Goal: Information Seeking & Learning: Find specific fact

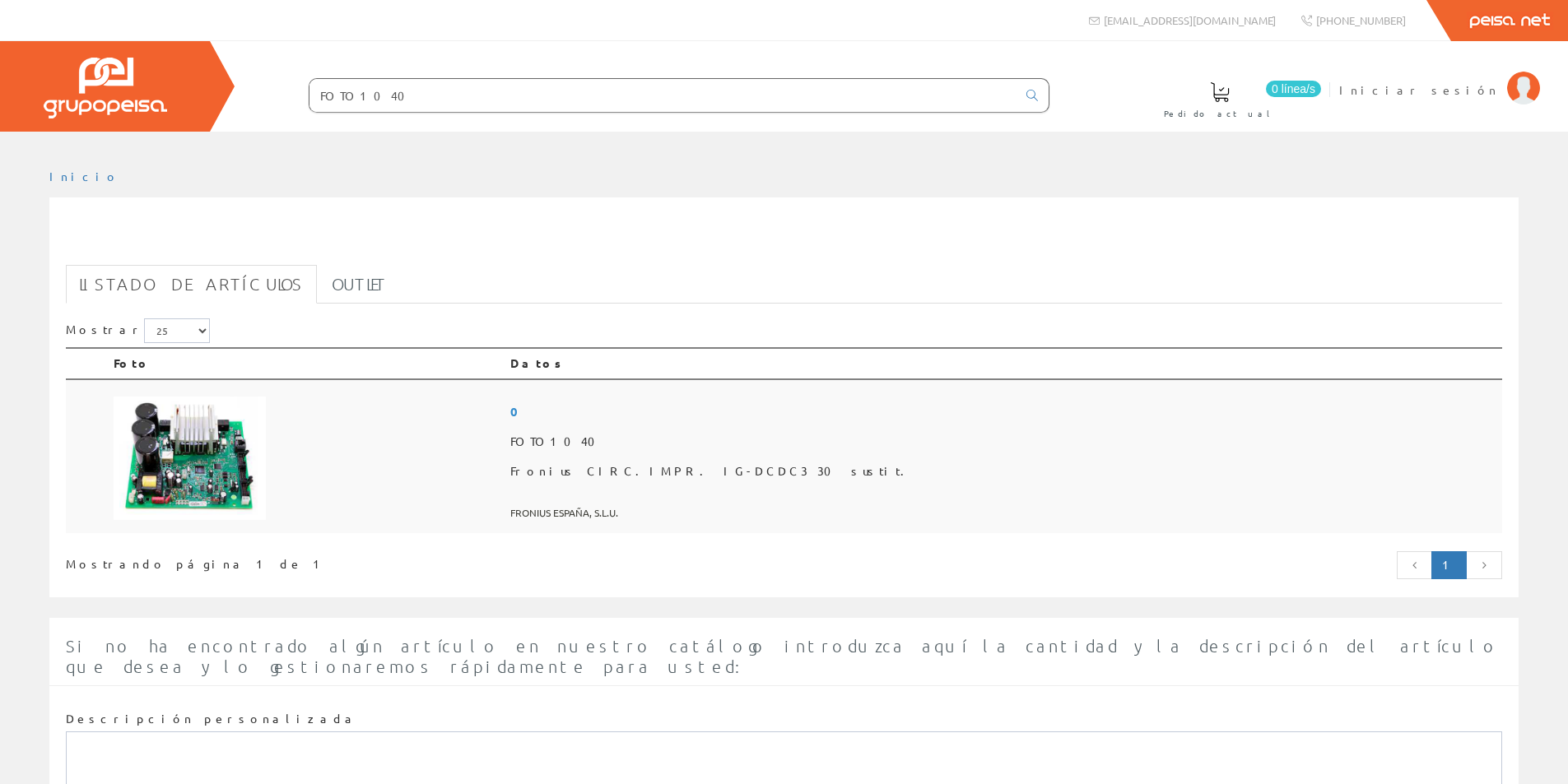
click at [183, 459] on img at bounding box center [189, 458] width 152 height 124
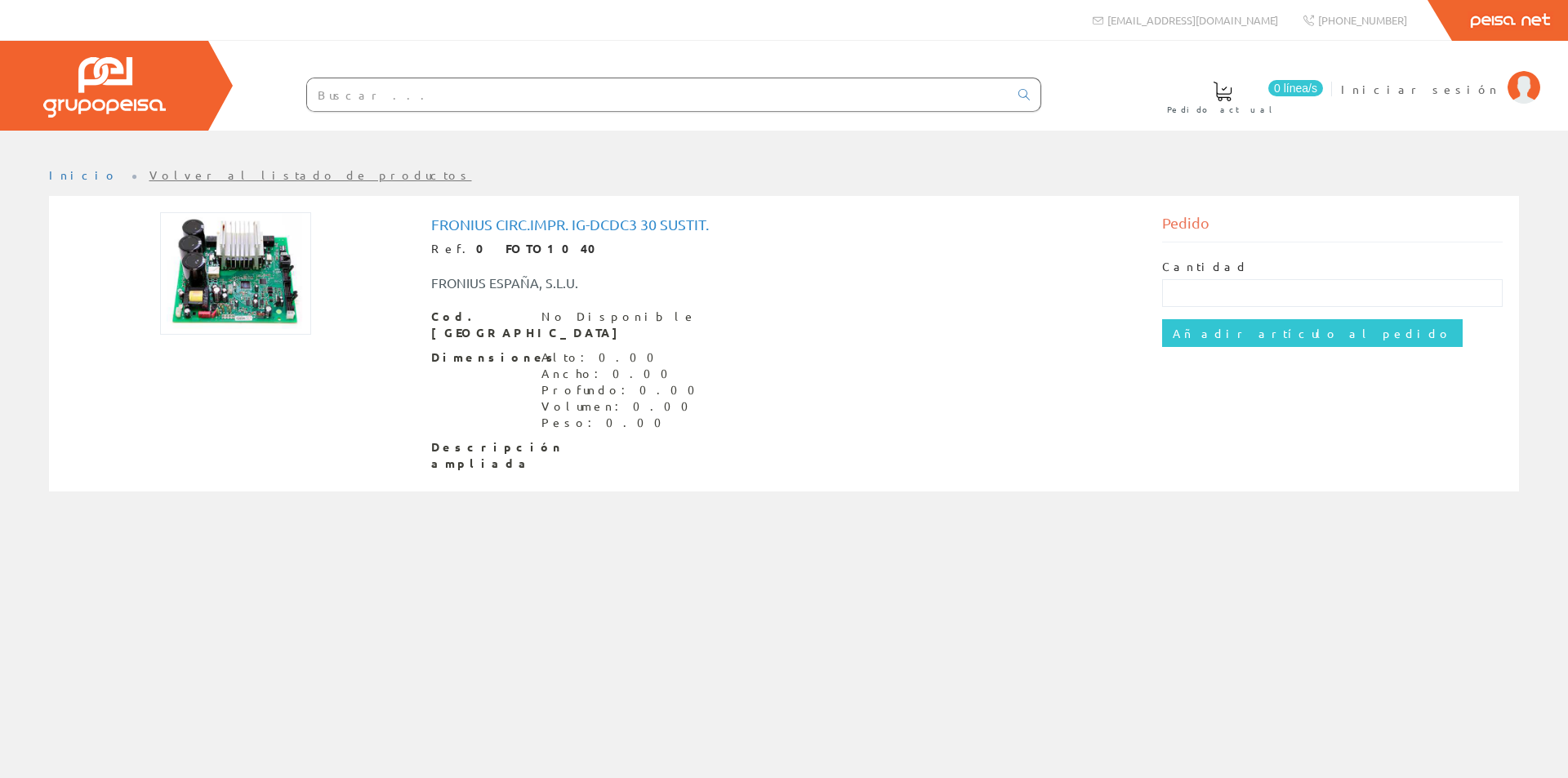
click at [235, 292] on img at bounding box center [235, 274] width 151 height 123
click at [282, 237] on img at bounding box center [235, 274] width 151 height 123
